Goal: Task Accomplishment & Management: Manage account settings

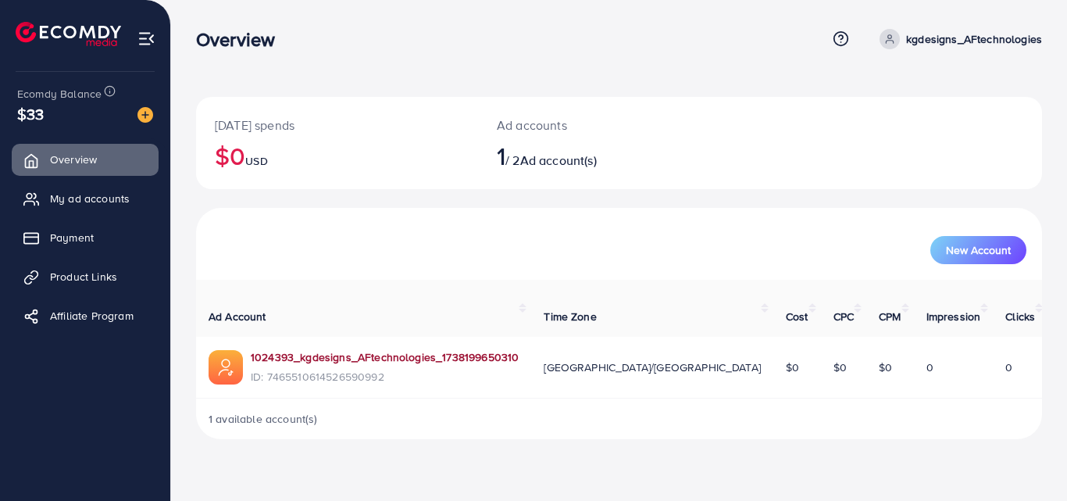
click at [391, 349] on link "1024393_kgdesigns_AFtechnologies_1738199650310" at bounding box center [385, 357] width 268 height 16
click at [121, 189] on link "My ad accounts" at bounding box center [85, 198] width 147 height 31
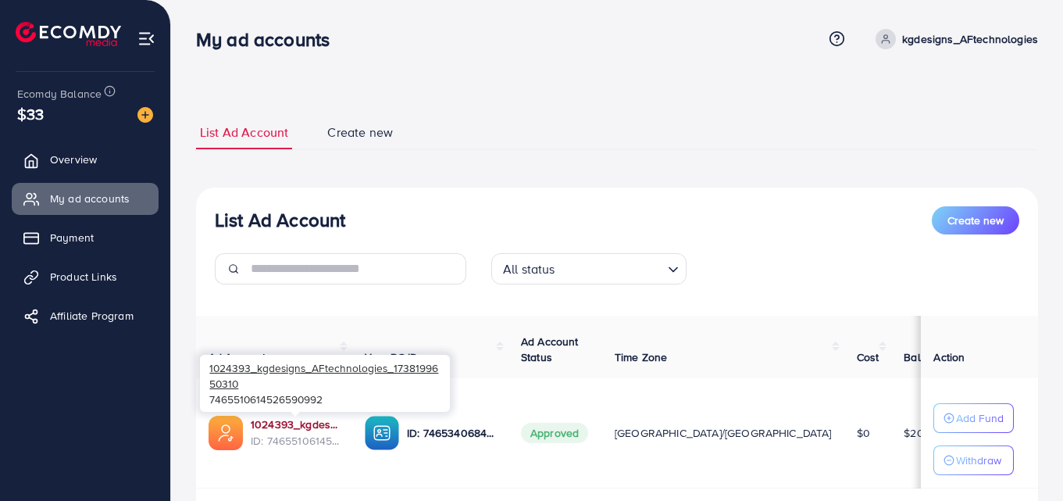
click at [321, 429] on link "1024393_kgdesigns_AFtechnologies_1738199650310" at bounding box center [295, 424] width 89 height 16
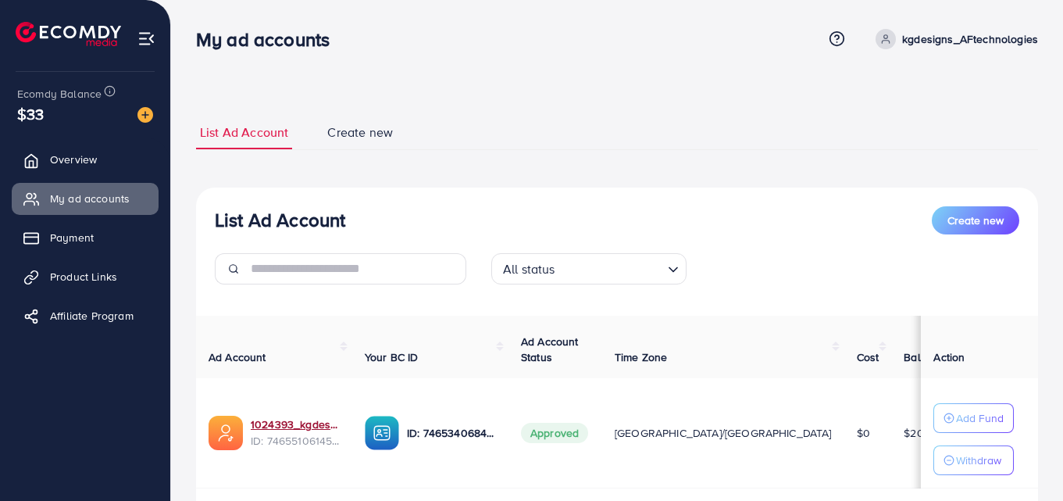
click at [958, 45] on p "kgdesigns_AFtechnologies" at bounding box center [970, 39] width 136 height 19
click at [73, 277] on span "Product Links" at bounding box center [87, 277] width 67 height 16
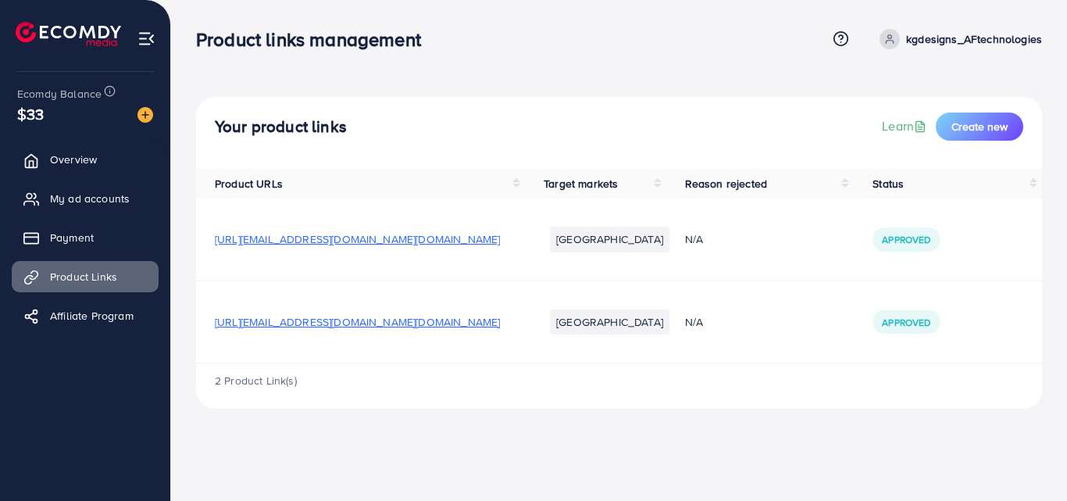
click at [262, 327] on span "https://www.tiktok.com/@kgdesigns.lb/photo/7557288144341716232?_t=ZS-90Gddkhtdn…" at bounding box center [357, 322] width 285 height 16
